Goal: Information Seeking & Learning: Check status

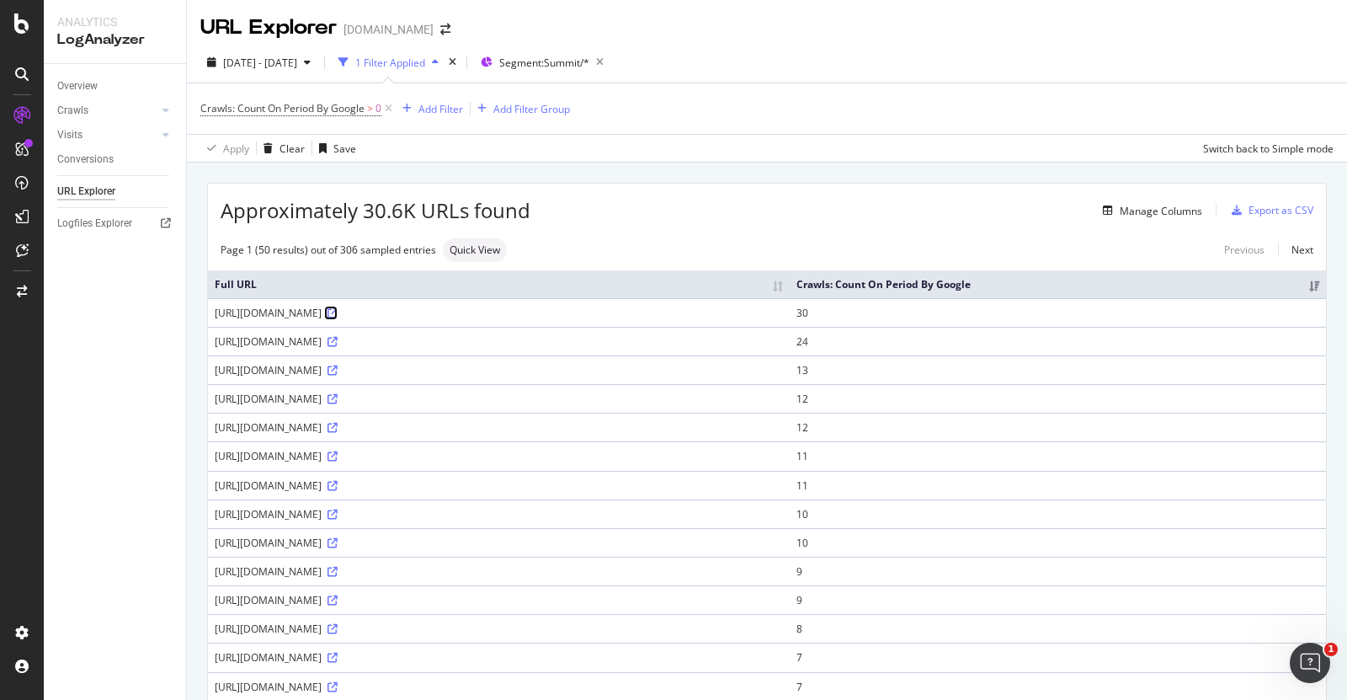
click at [338, 318] on icon at bounding box center [332, 313] width 10 height 10
click at [389, 109] on icon at bounding box center [388, 108] width 14 height 17
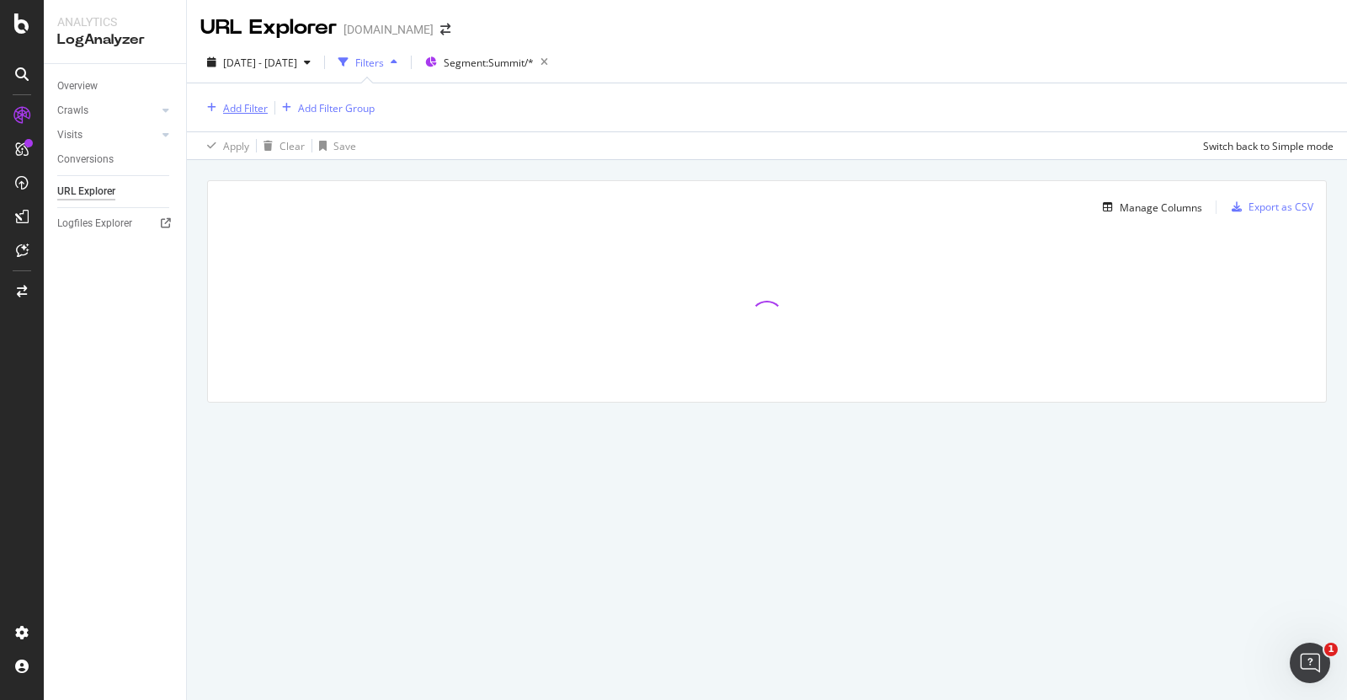
click at [246, 114] on div "Add Filter" at bounding box center [245, 108] width 45 height 14
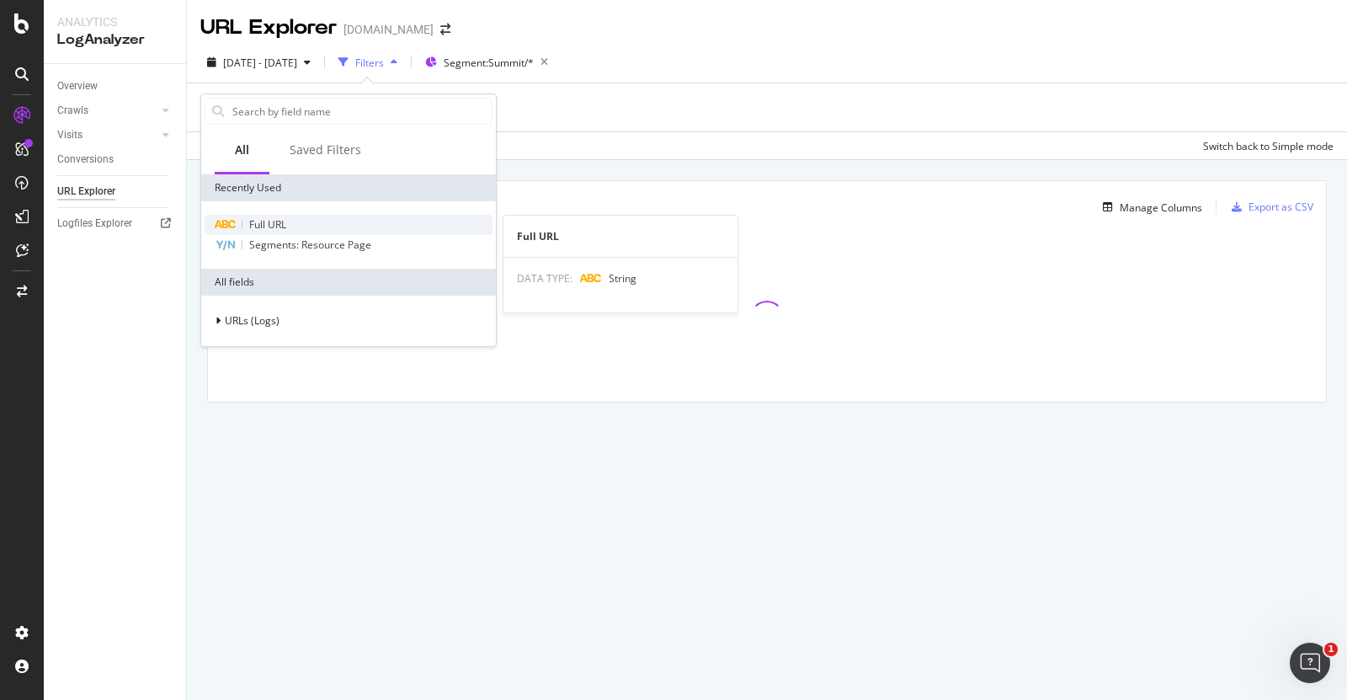
click at [254, 221] on span "Full URL" at bounding box center [267, 224] width 37 height 14
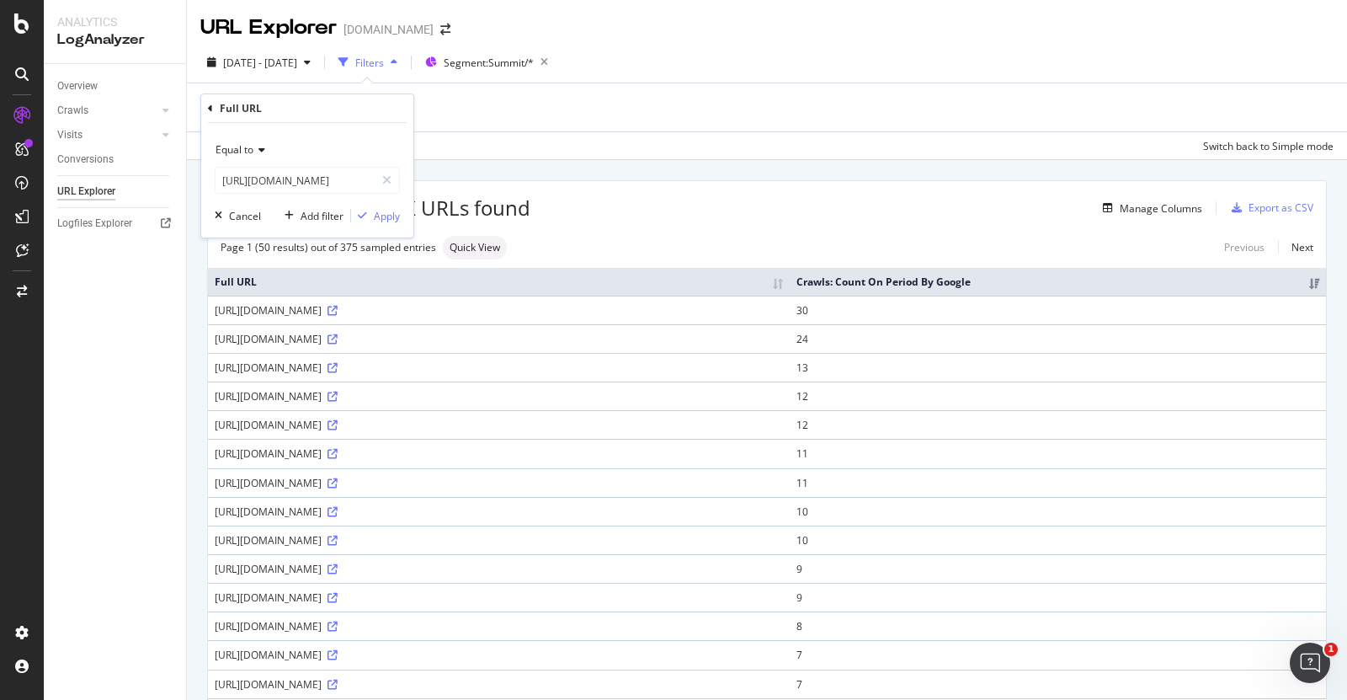
click at [262, 152] on icon at bounding box center [259, 150] width 12 height 10
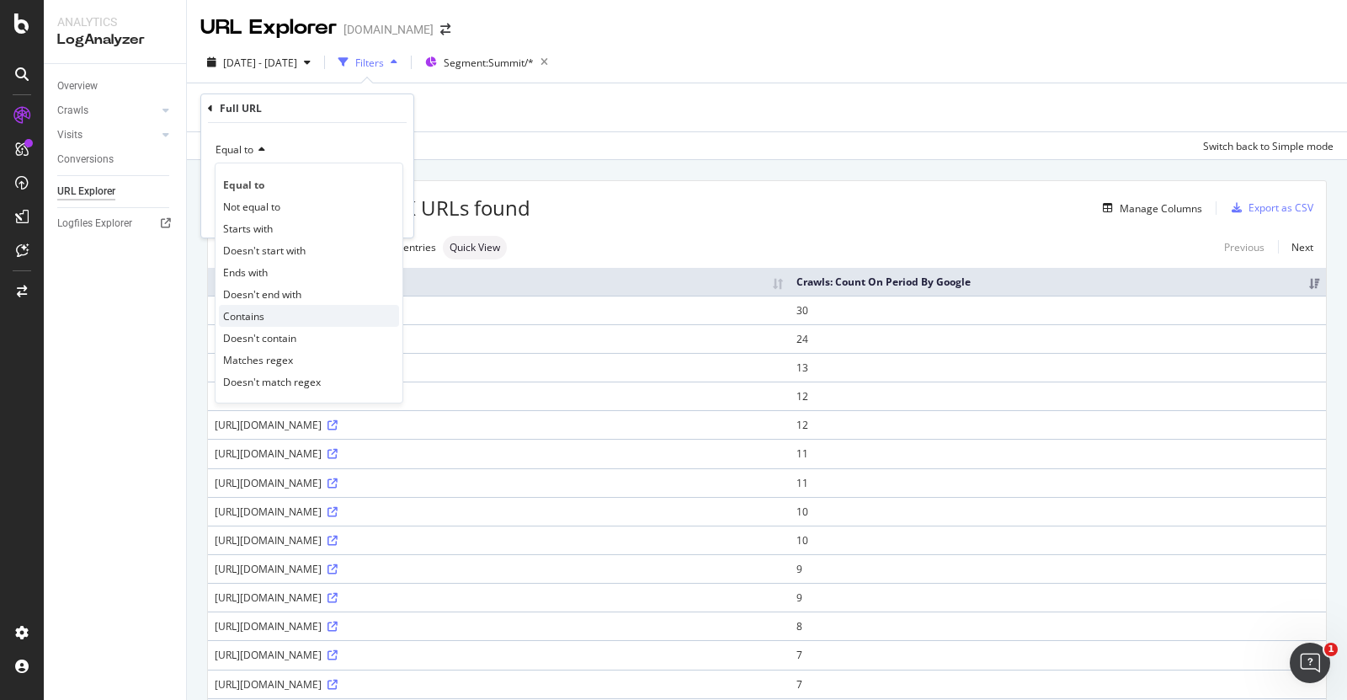
click at [296, 313] on div "Contains" at bounding box center [309, 316] width 180 height 22
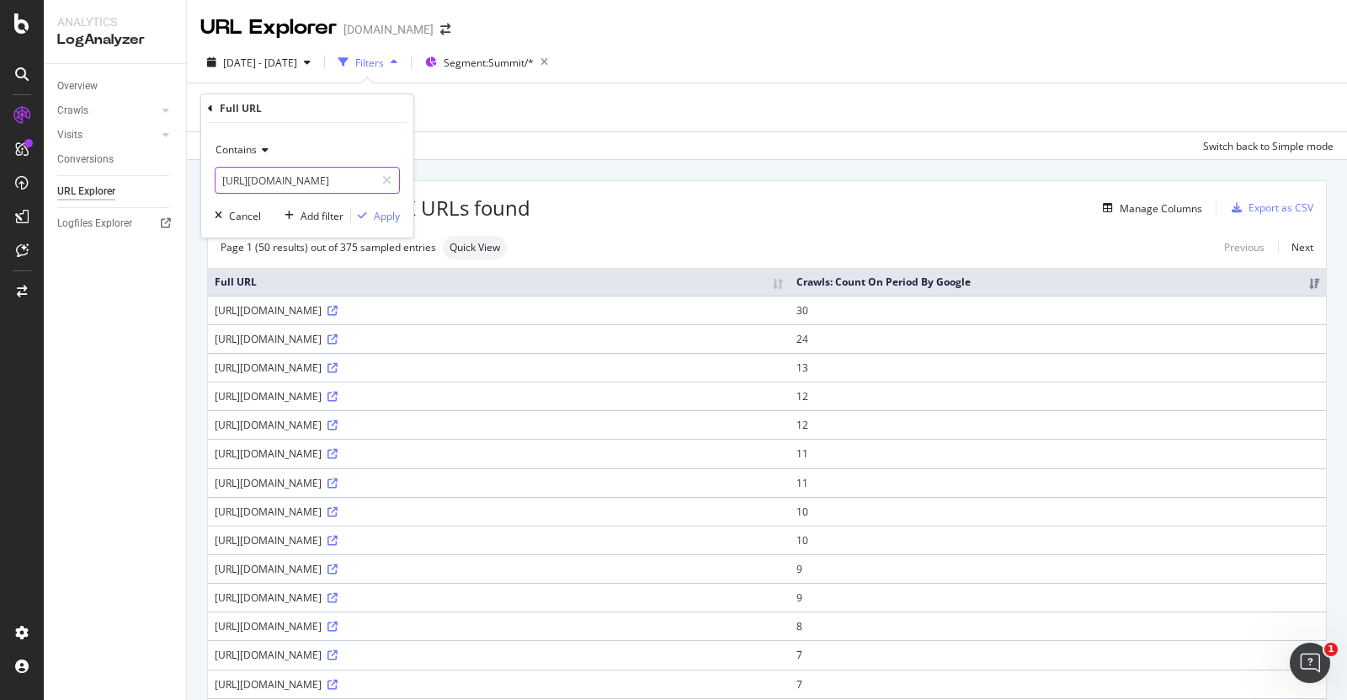
click at [301, 174] on input "https://www.thermofisher.com/us/en/home/references/ambion-tech-support/rna-isol…" at bounding box center [295, 180] width 159 height 27
paste input "https://www.thermofisher.com/us/en/home/brands/thermo-scientific/molecular-biol…"
type input "[URL][DOMAIN_NAME]"
click at [393, 214] on div "Apply" at bounding box center [387, 216] width 26 height 14
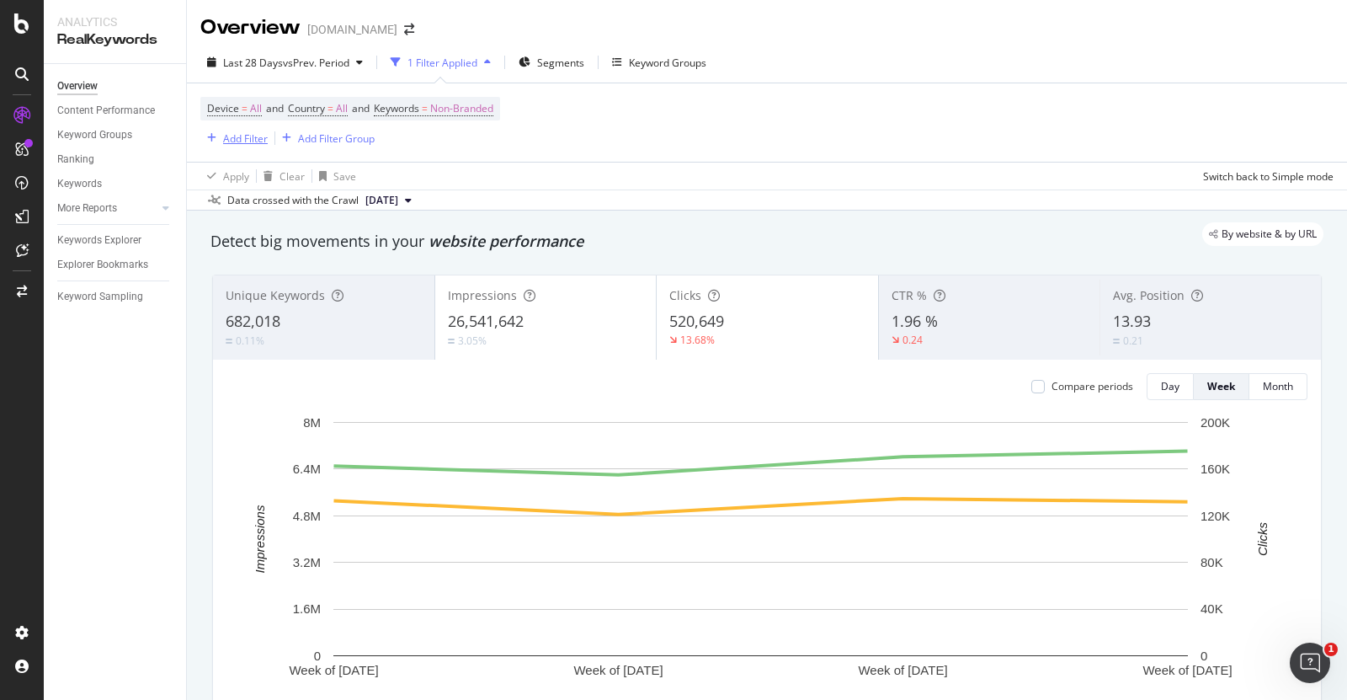
click at [251, 132] on div "Add Filter" at bounding box center [245, 138] width 45 height 14
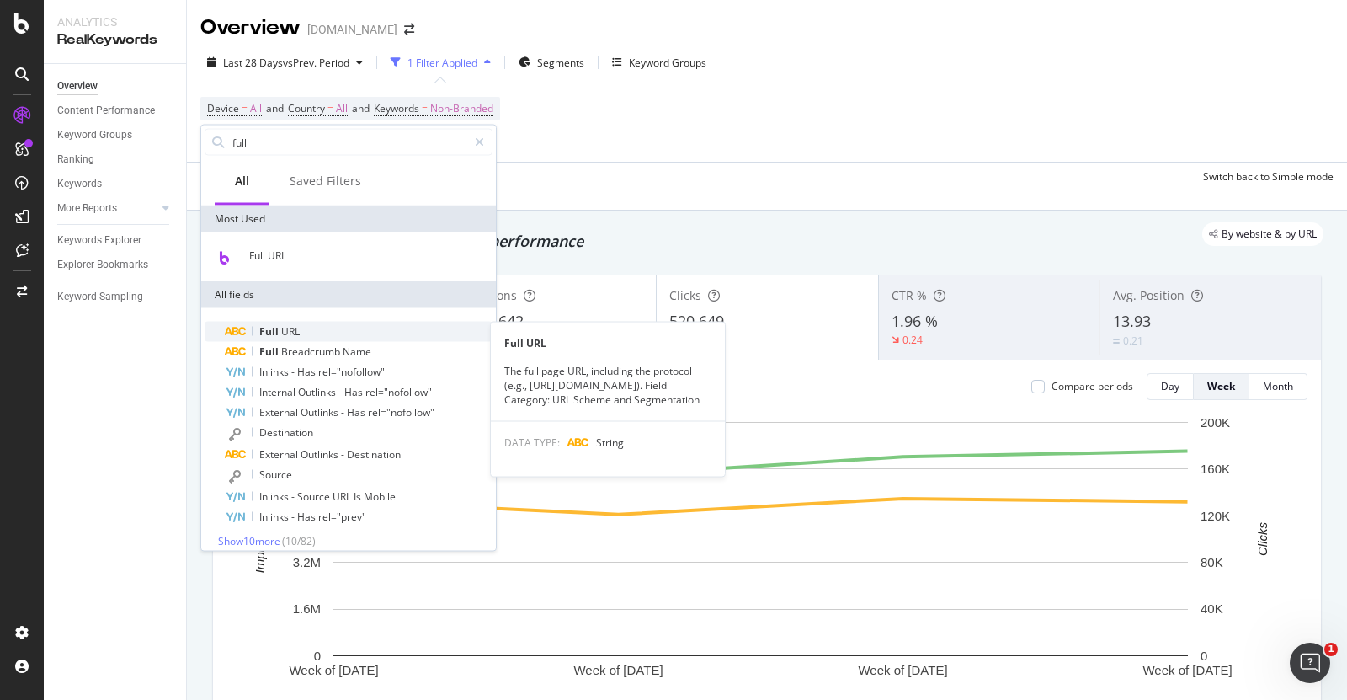
type input "full"
click at [290, 333] on span "URL" at bounding box center [290, 331] width 19 height 14
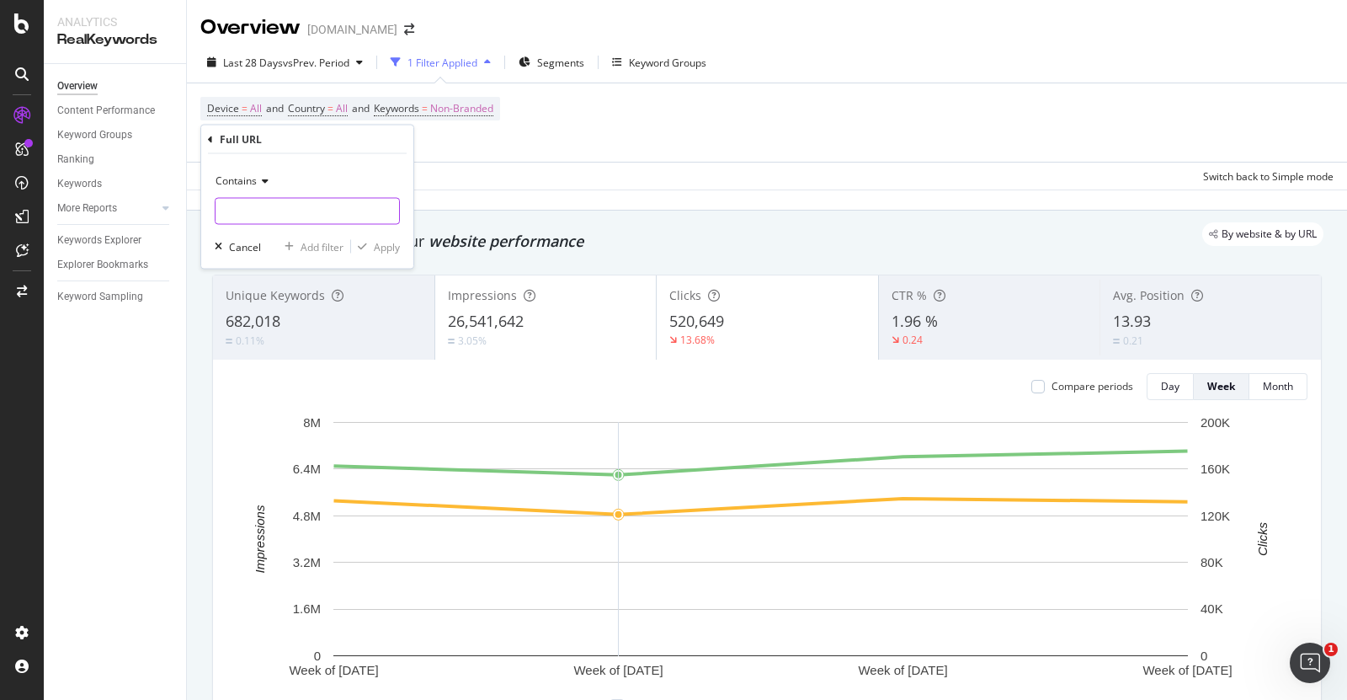
click at [280, 198] on input "text" at bounding box center [308, 211] width 184 height 27
paste input "[URL][DOMAIN_NAME]"
type input "[URL][DOMAIN_NAME]"
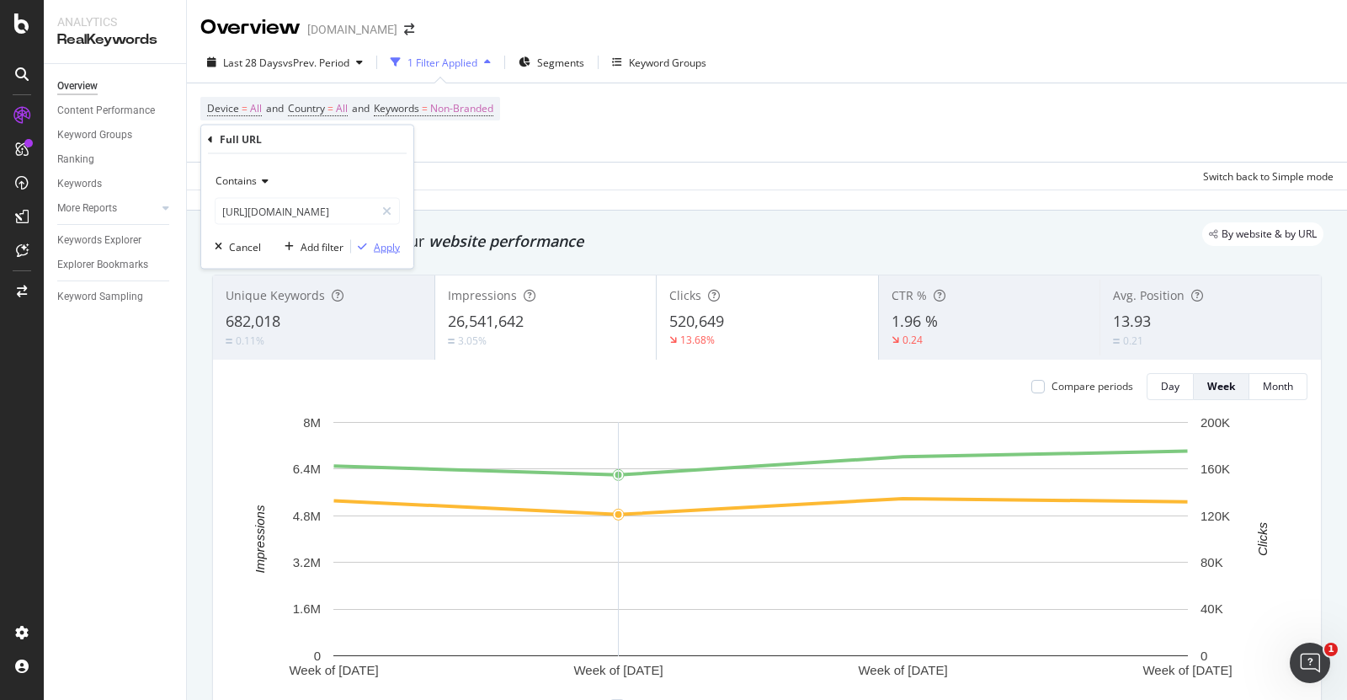
click at [389, 249] on div "Apply" at bounding box center [387, 246] width 26 height 14
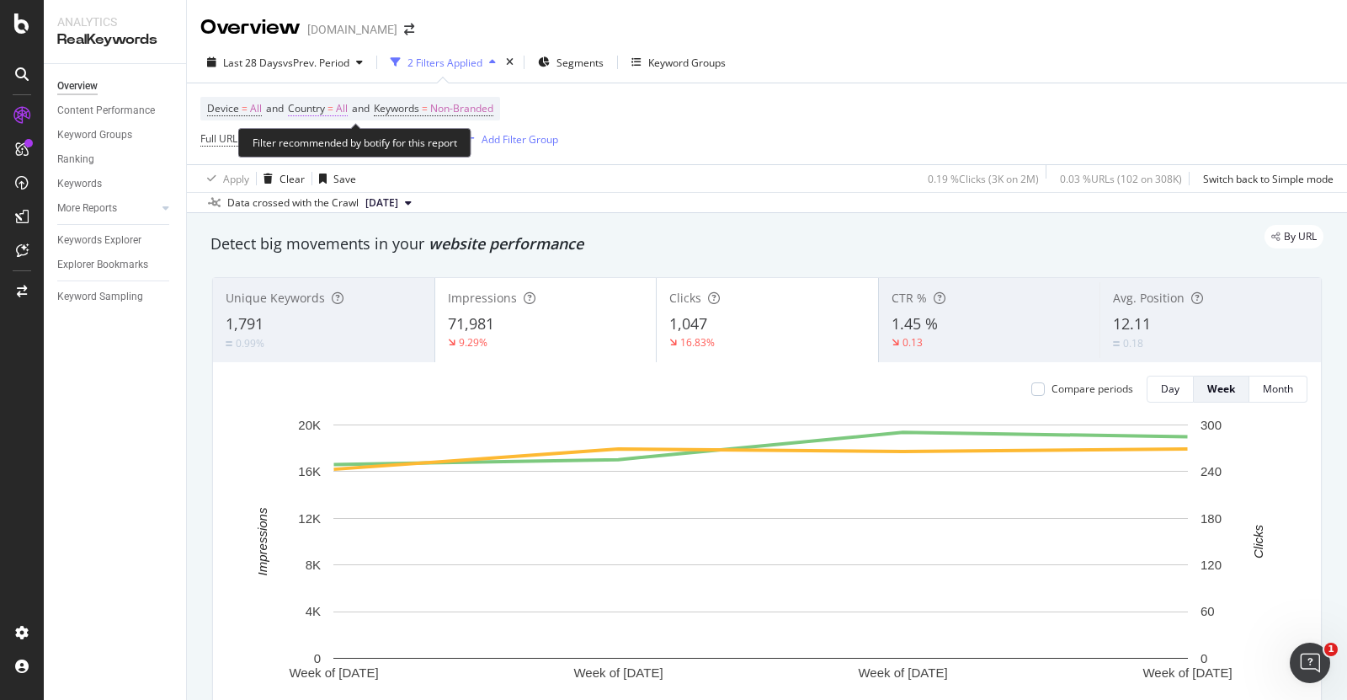
click at [333, 112] on span "=" at bounding box center [330, 108] width 6 height 14
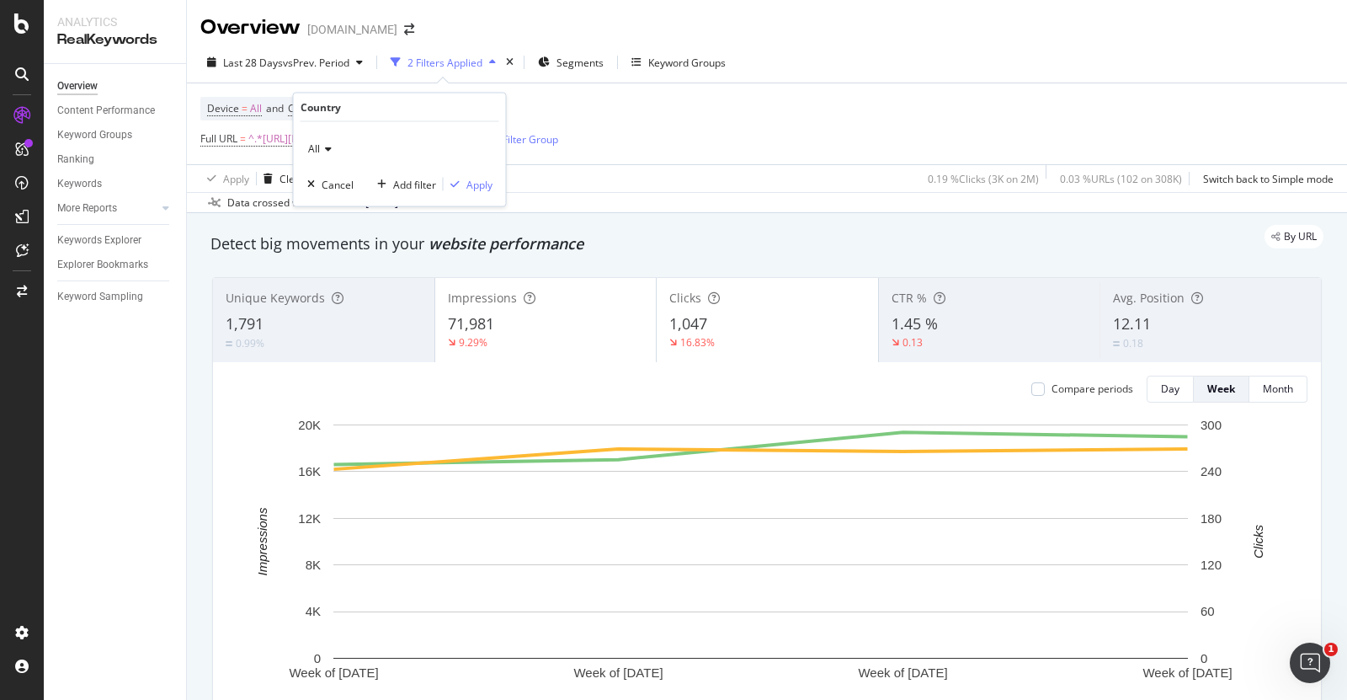
click at [328, 141] on div "All" at bounding box center [399, 149] width 185 height 27
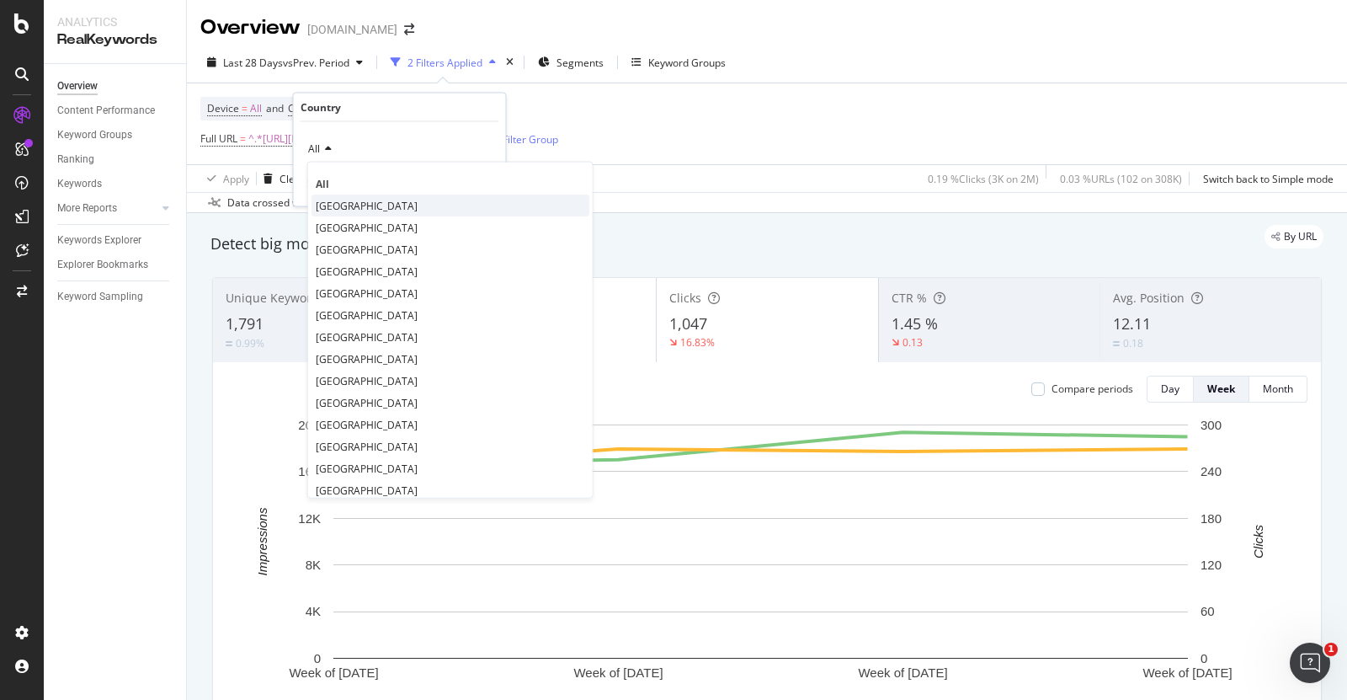
click at [346, 202] on span "[GEOGRAPHIC_DATA]" at bounding box center [367, 205] width 102 height 14
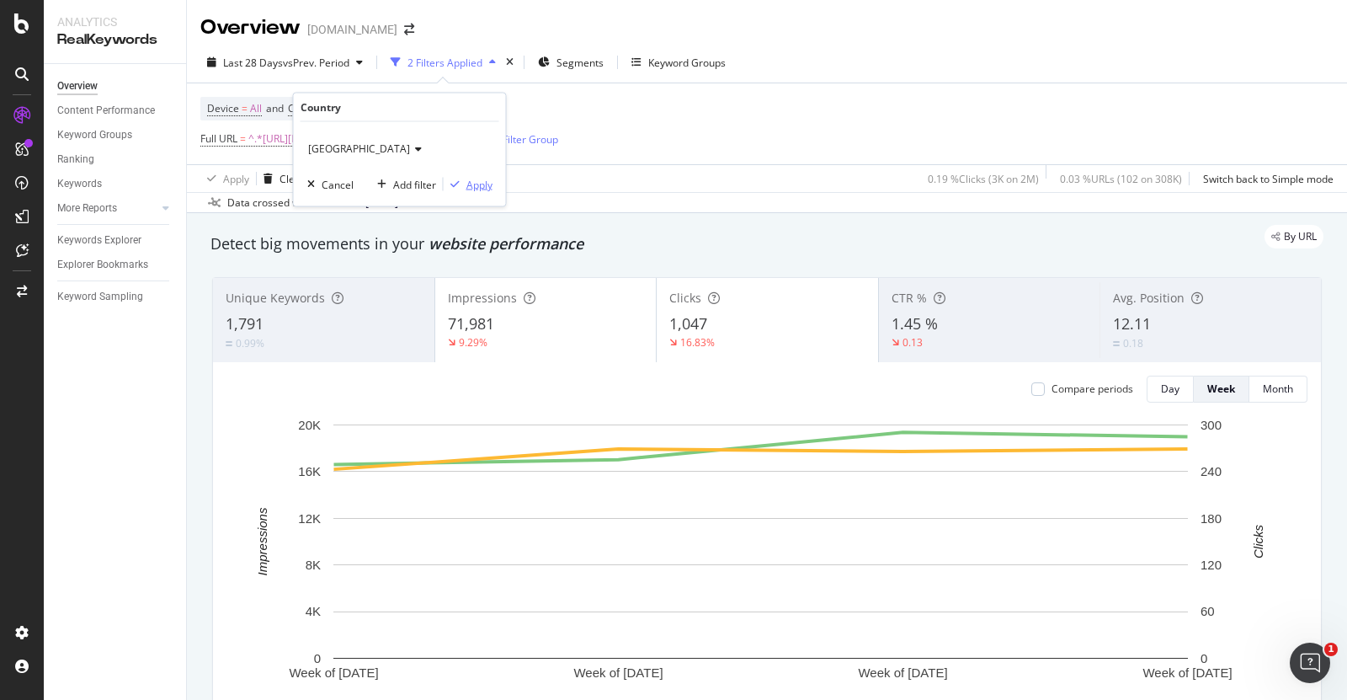
click at [463, 182] on div "button" at bounding box center [455, 184] width 23 height 10
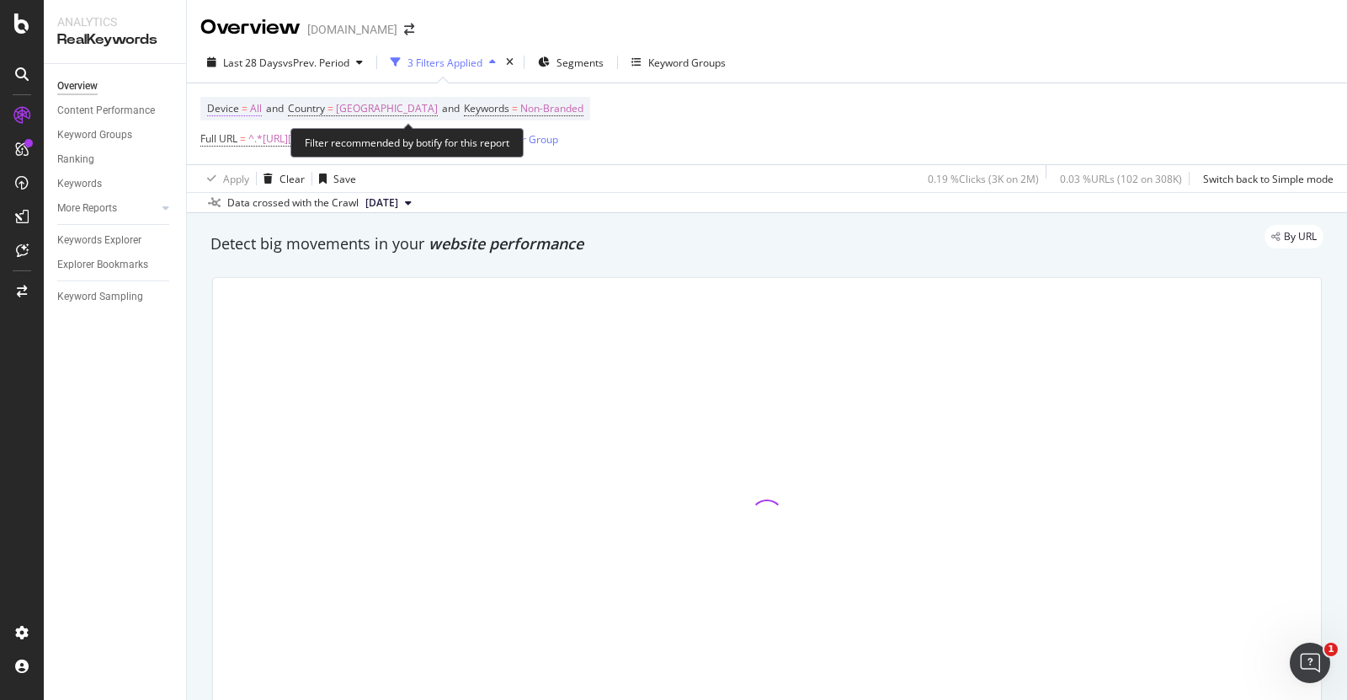
click at [254, 106] on span "All" at bounding box center [256, 109] width 12 height 24
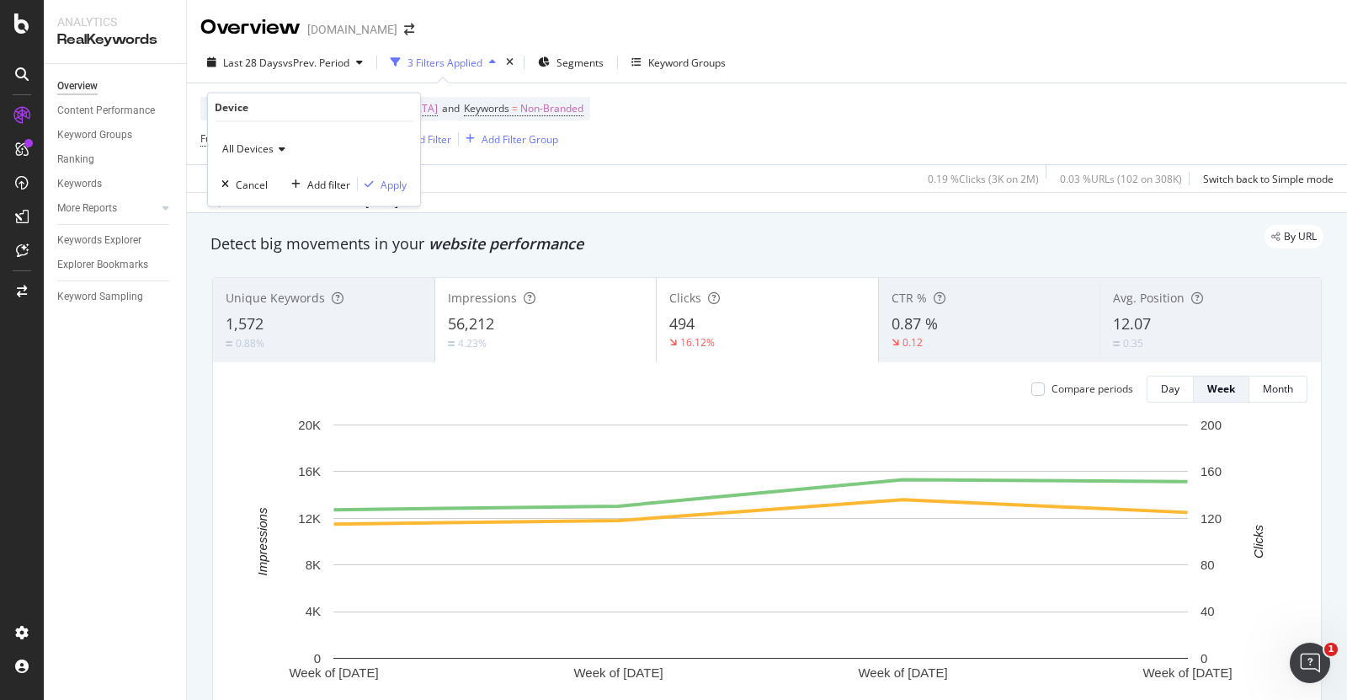
click at [270, 151] on span "All Devices" at bounding box center [247, 148] width 51 height 14
click at [824, 75] on div "Last 28 Days vs Prev. Period 3 Filters Applied Segments Keyword Groups" at bounding box center [767, 66] width 1160 height 34
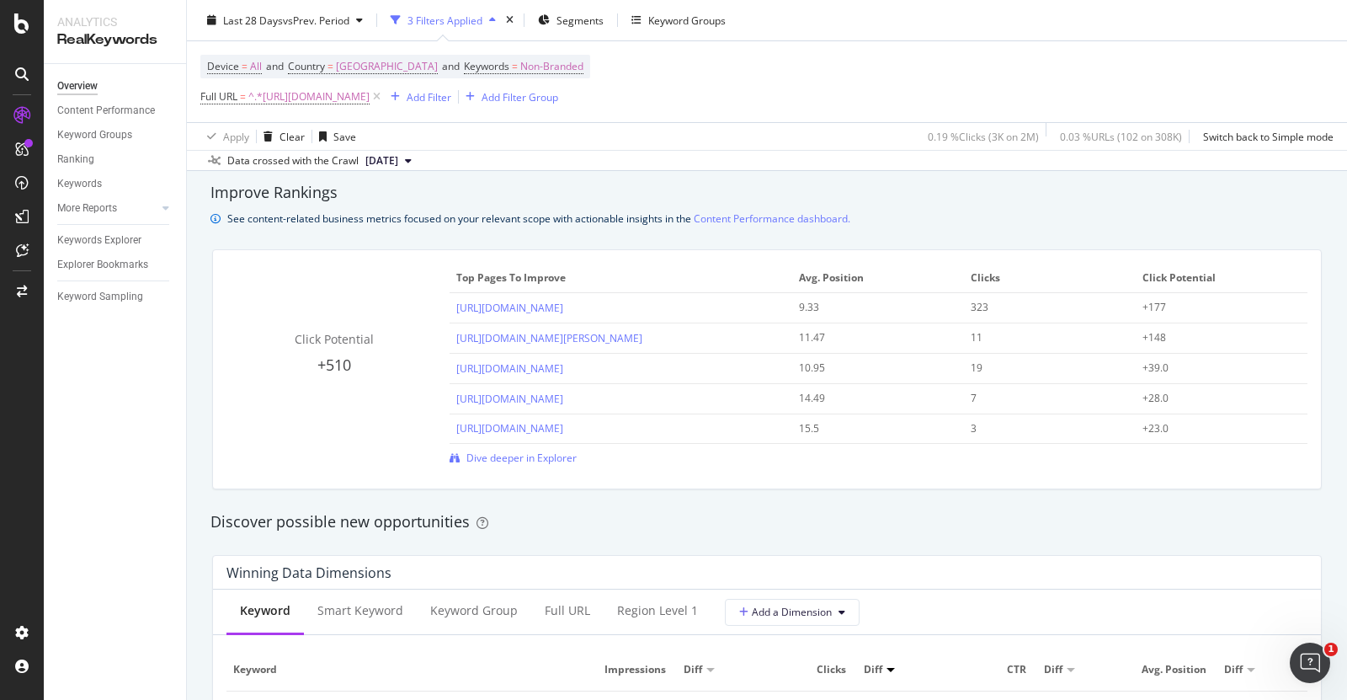
scroll to position [1137, 0]
